Goal: Navigation & Orientation: Find specific page/section

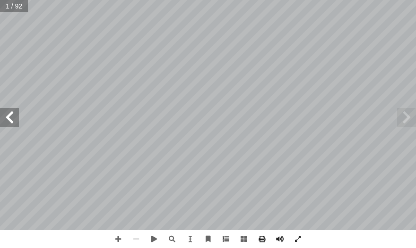
click at [213, 233] on span at bounding box center [226, 240] width 18 height 18
click at [213, 242] on span at bounding box center [226, 240] width 18 height 18
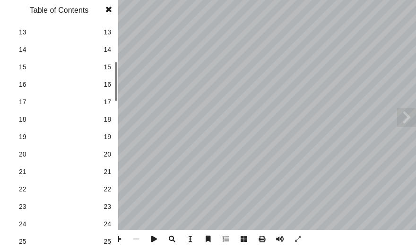
click at [105, 206] on span "23" at bounding box center [107, 207] width 8 height 10
click at [112, 6] on span at bounding box center [108, 9] width 17 height 19
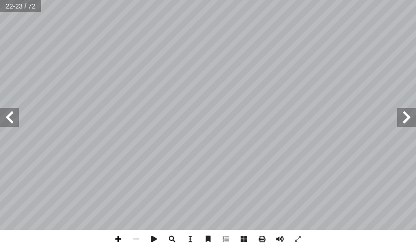
click at [122, 239] on span at bounding box center [118, 240] width 18 height 18
